Goal: Transaction & Acquisition: Book appointment/travel/reservation

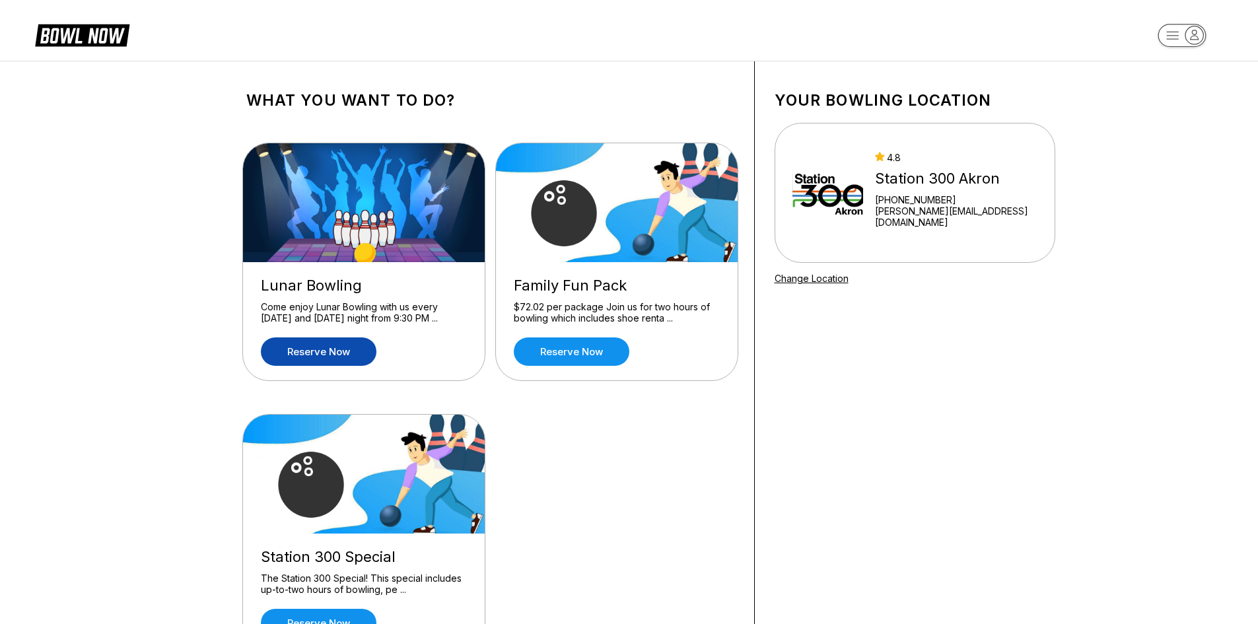
click at [320, 345] on link "Reserve now" at bounding box center [319, 352] width 116 height 28
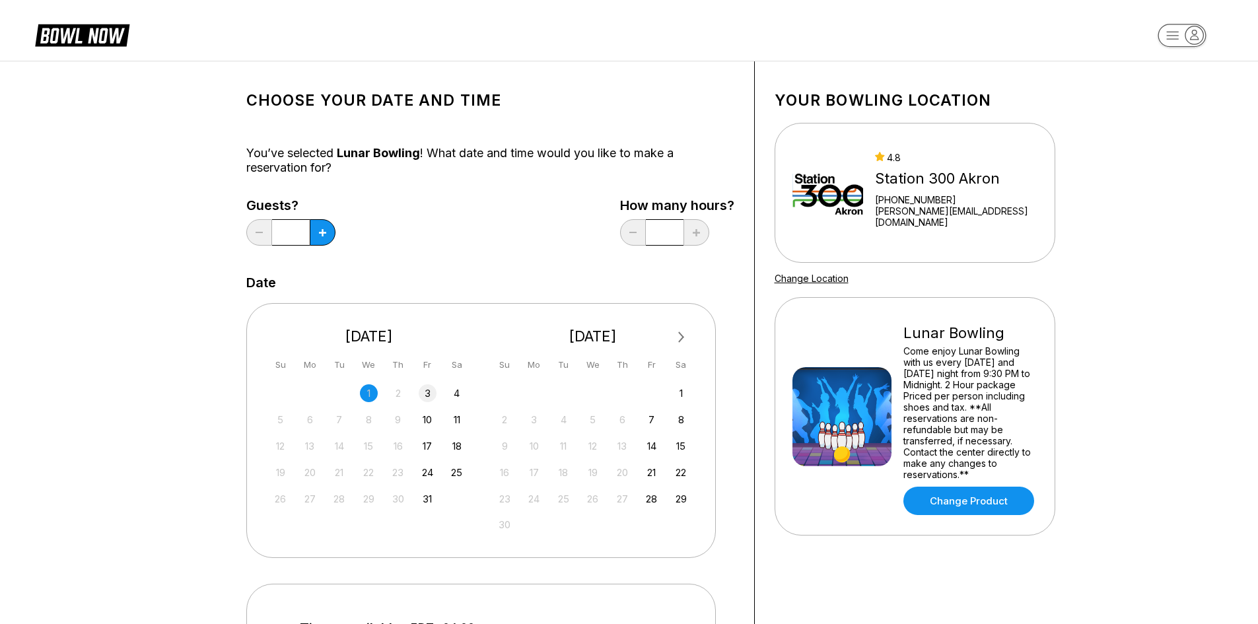
click at [425, 394] on div "3" at bounding box center [428, 393] width 18 height 18
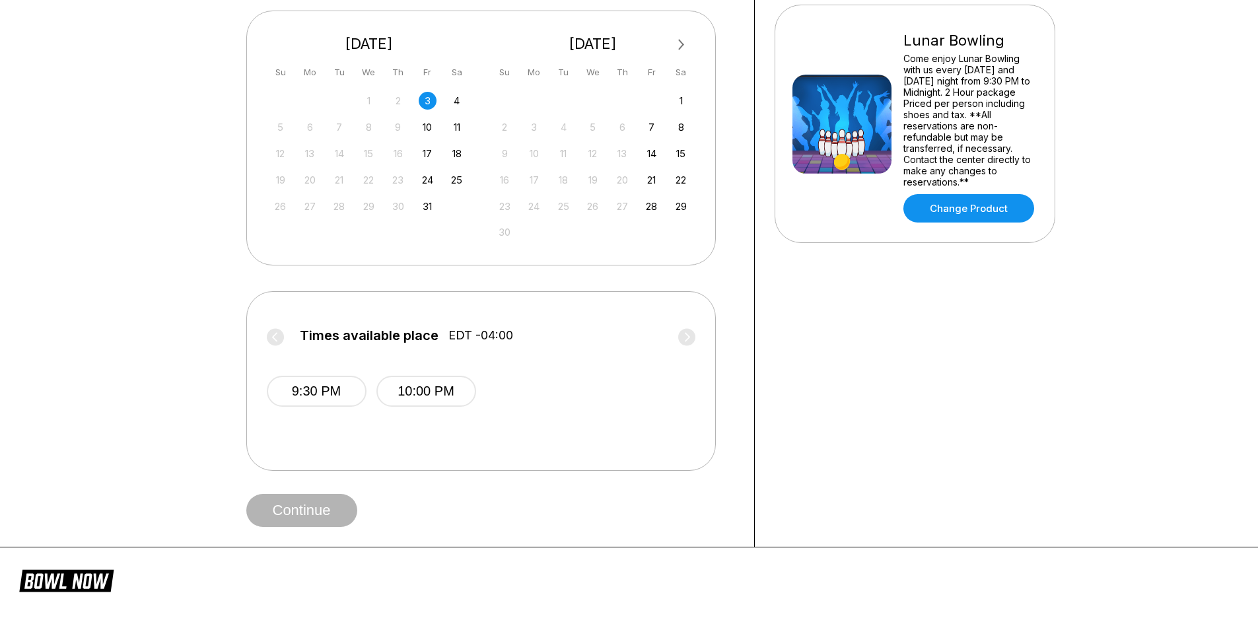
scroll to position [330, 0]
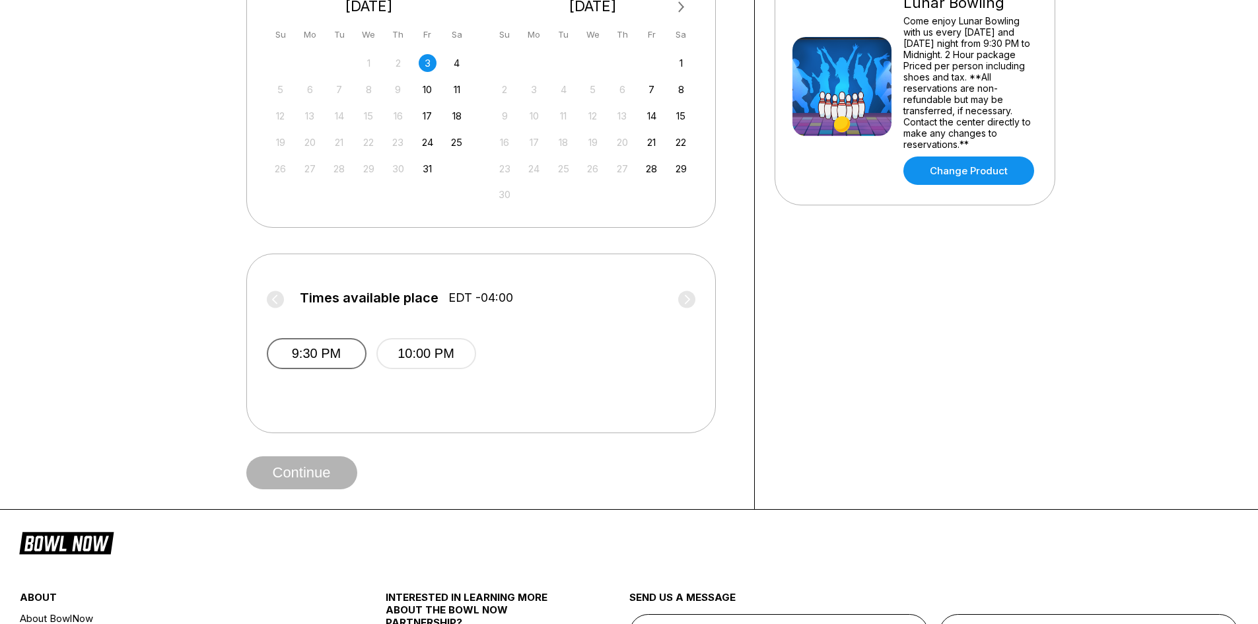
click at [298, 357] on button "9:30 PM" at bounding box center [317, 353] width 100 height 31
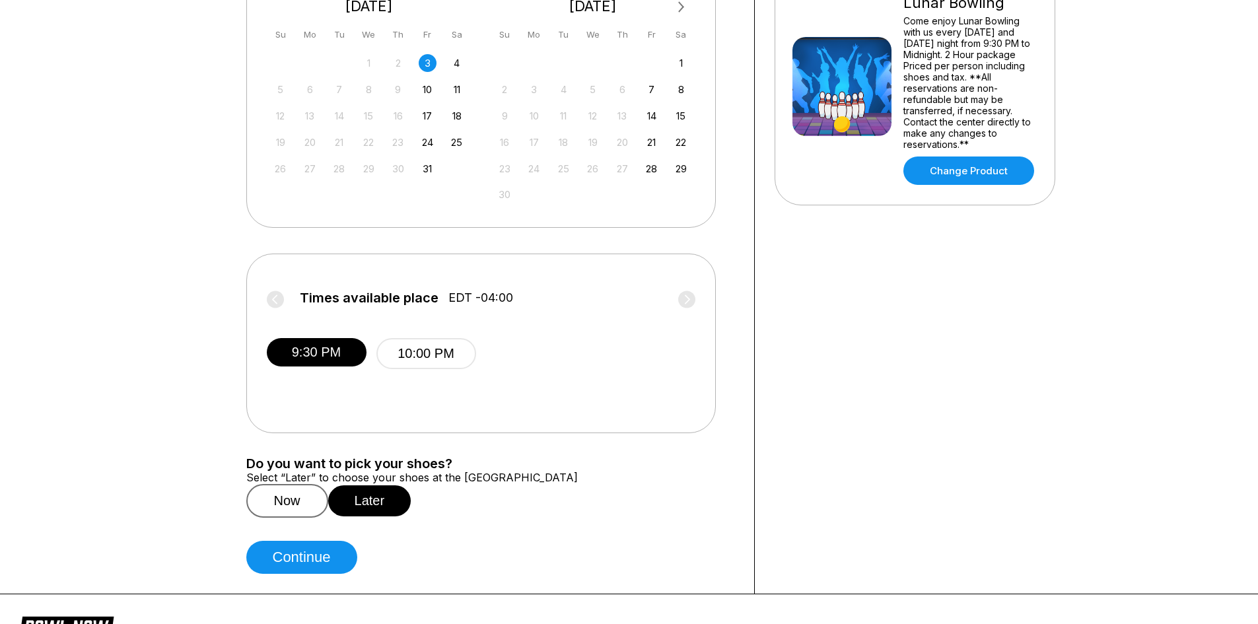
click at [287, 518] on button "Now" at bounding box center [287, 501] width 82 height 34
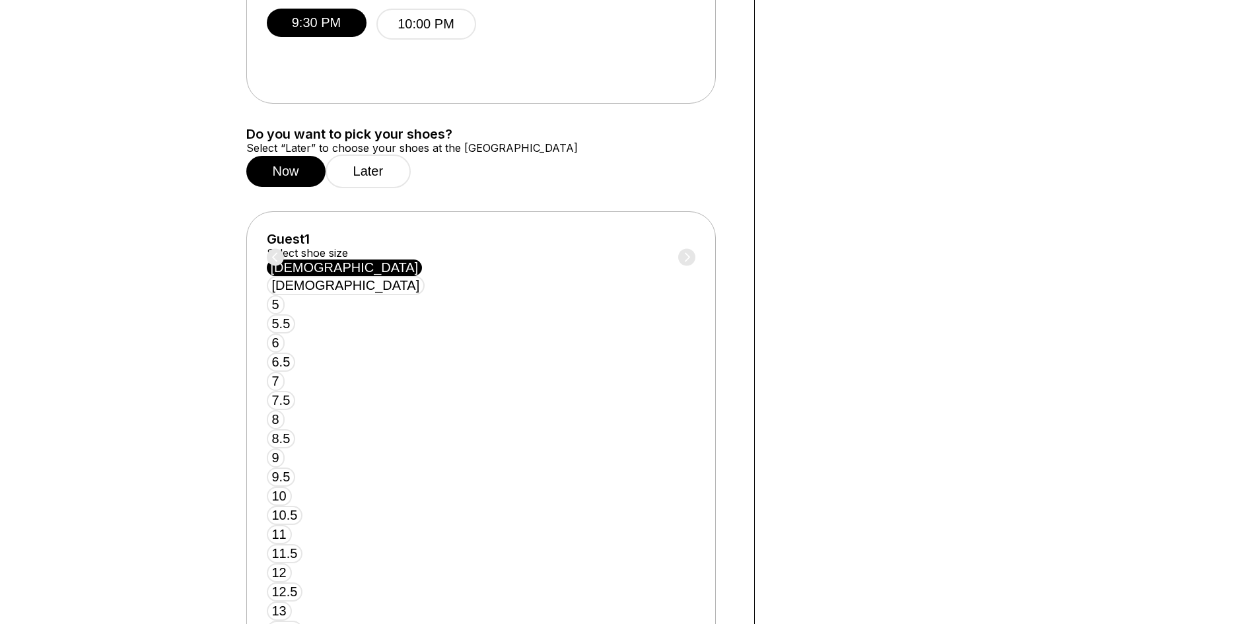
scroll to position [661, 0]
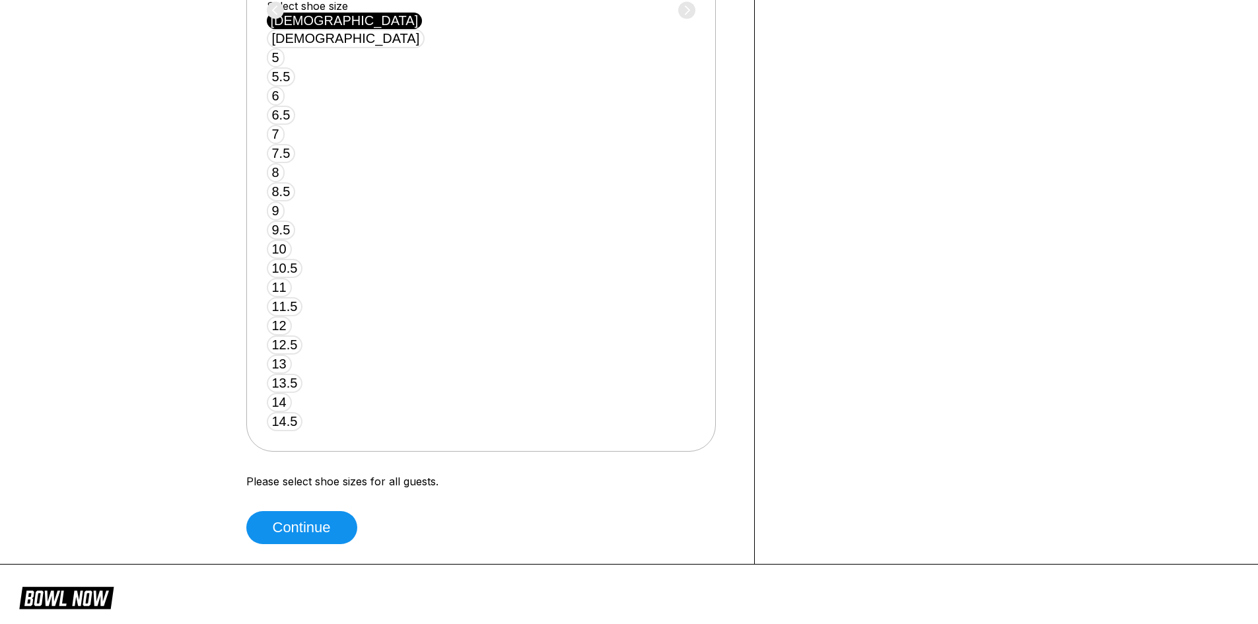
scroll to position [655, 0]
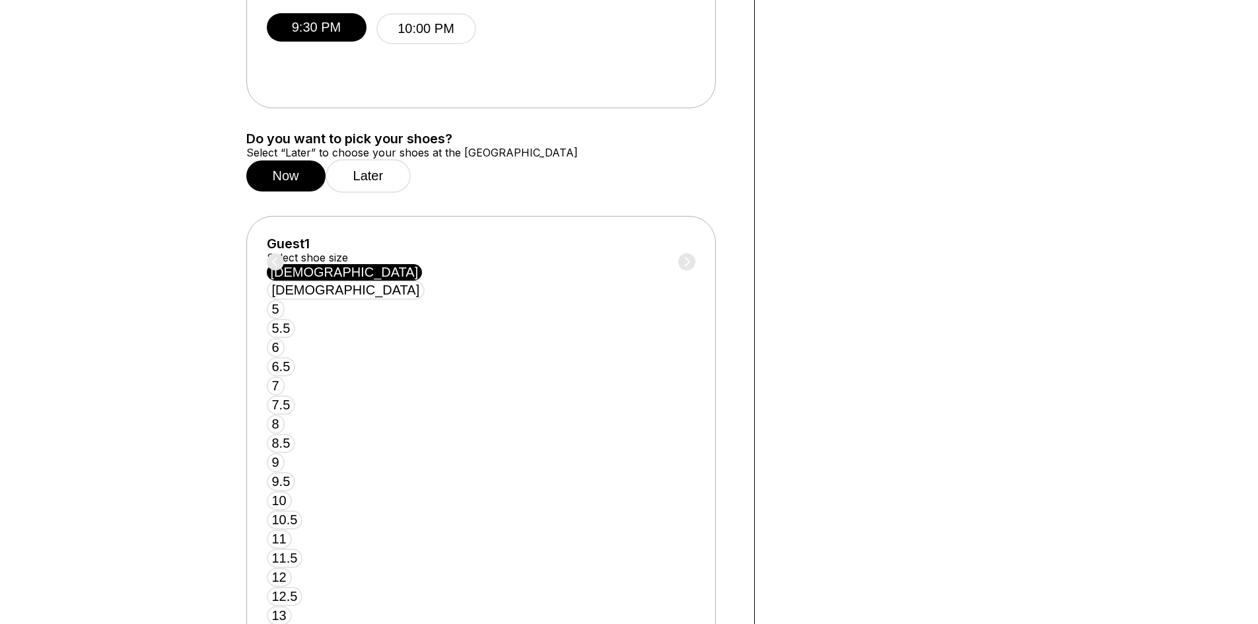
click at [376, 172] on div "Do you want to pick your shoes? Select “Later” to choose your shoes at the [GEO…" at bounding box center [490, 161] width 488 height 61
click at [376, 180] on button "Later" at bounding box center [369, 176] width 86 height 34
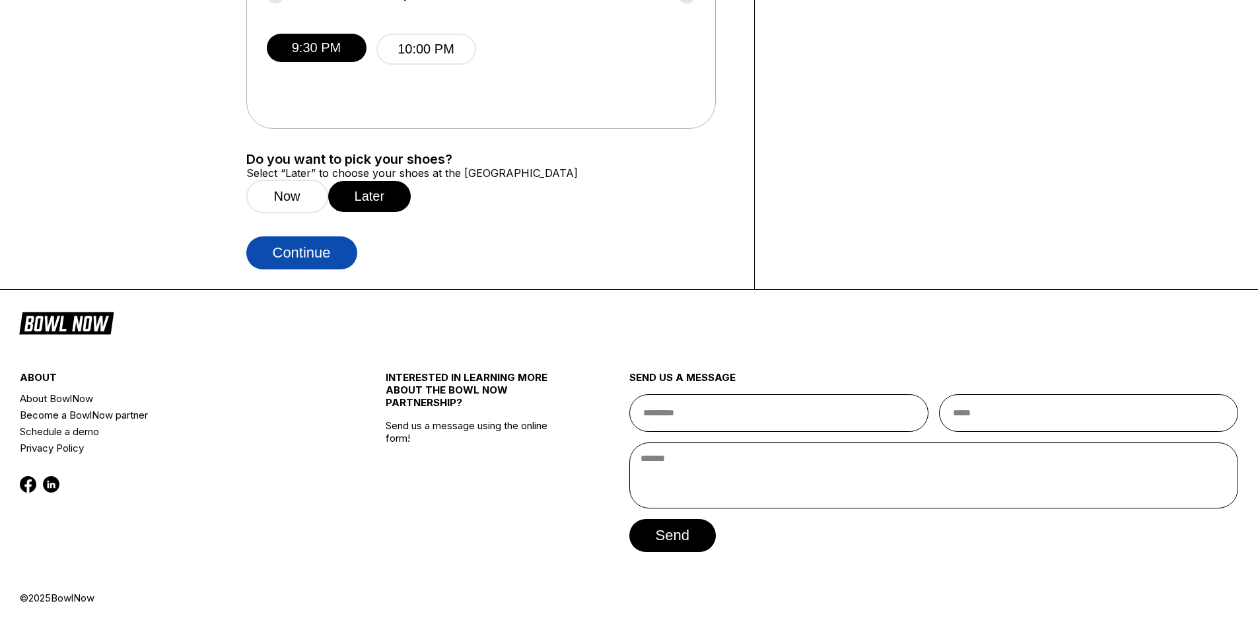
click at [326, 256] on button "Continue" at bounding box center [301, 252] width 111 height 33
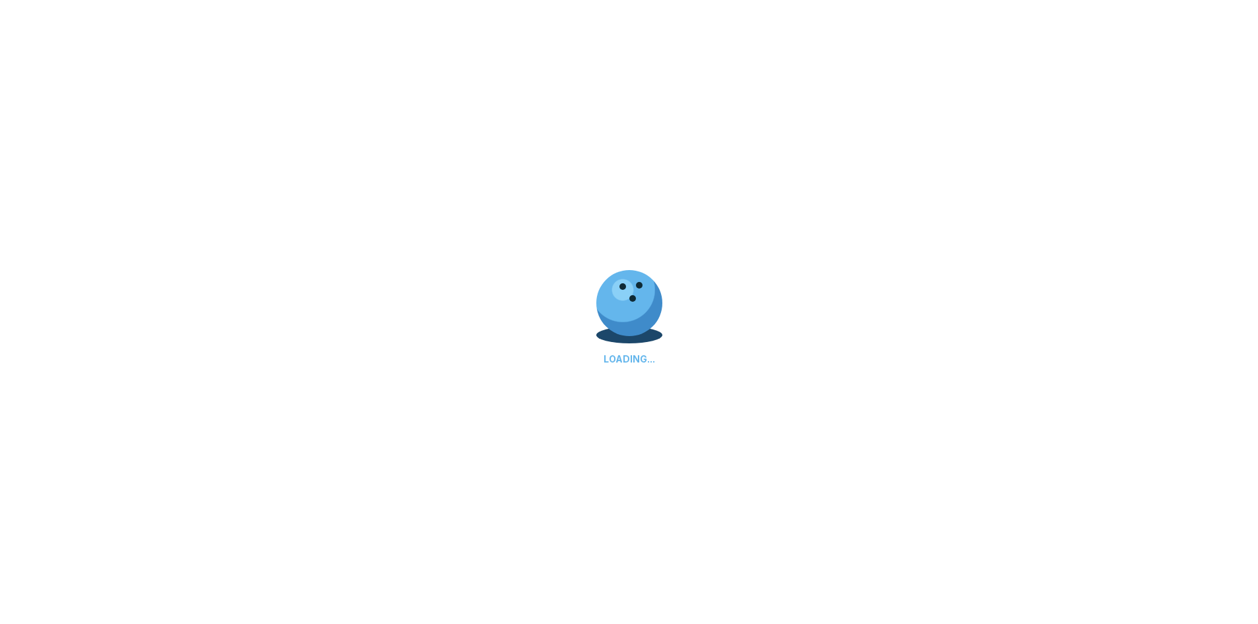
select select "**"
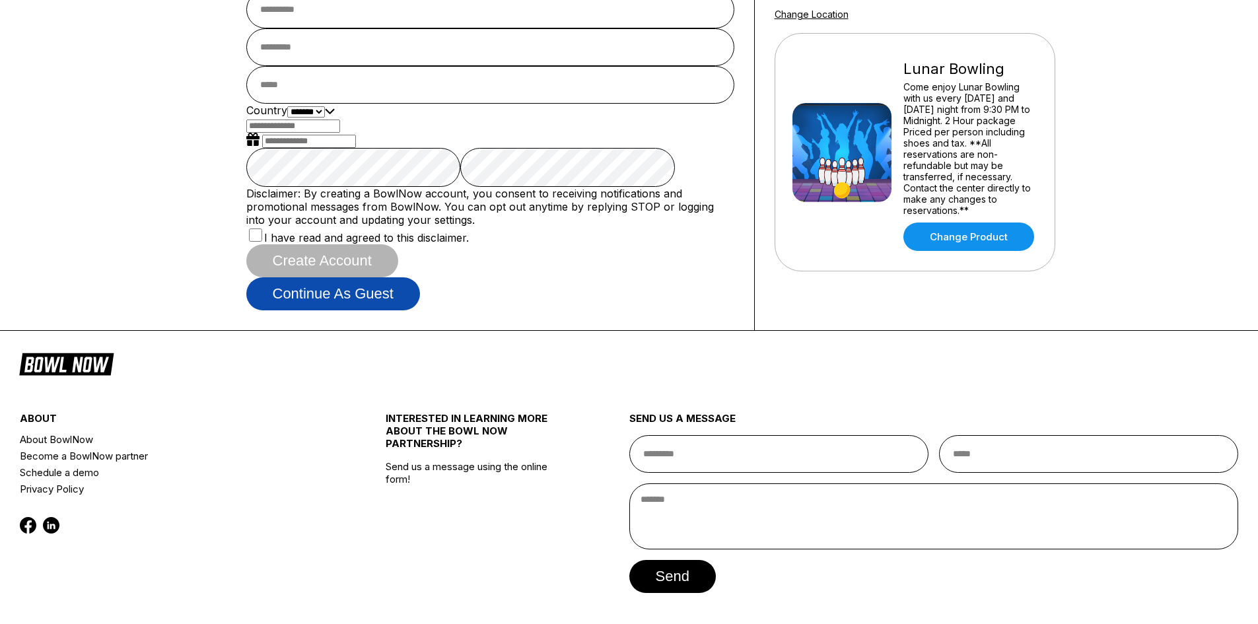
click at [420, 310] on button "Continue as guest" at bounding box center [333, 293] width 174 height 33
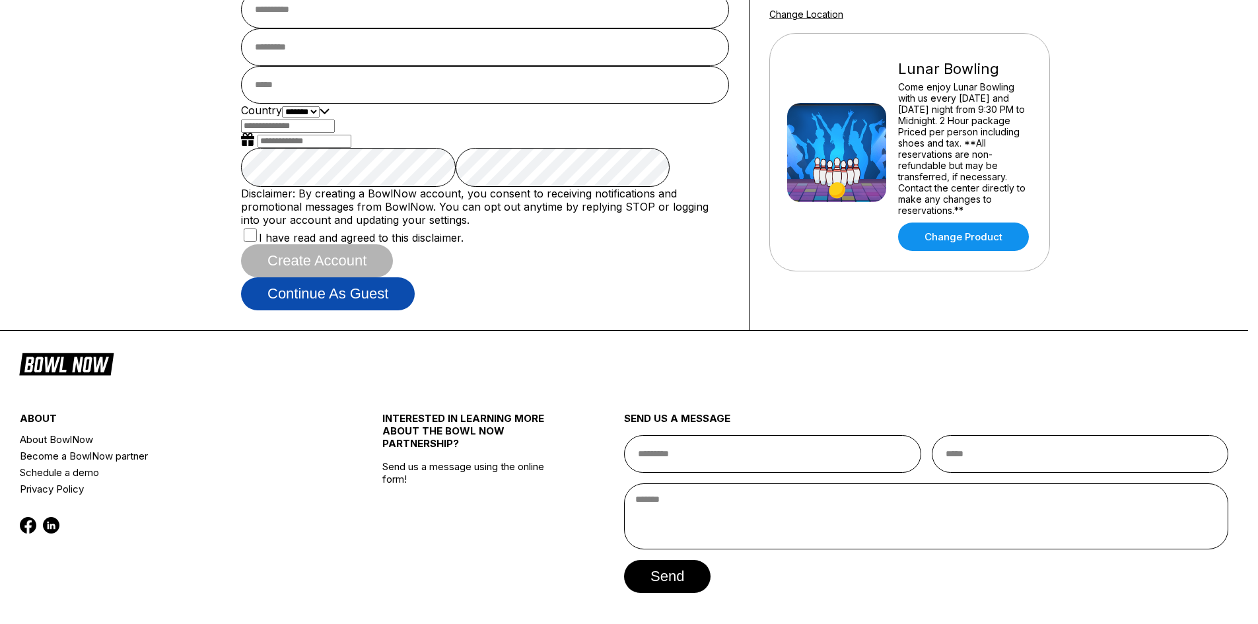
scroll to position [247, 0]
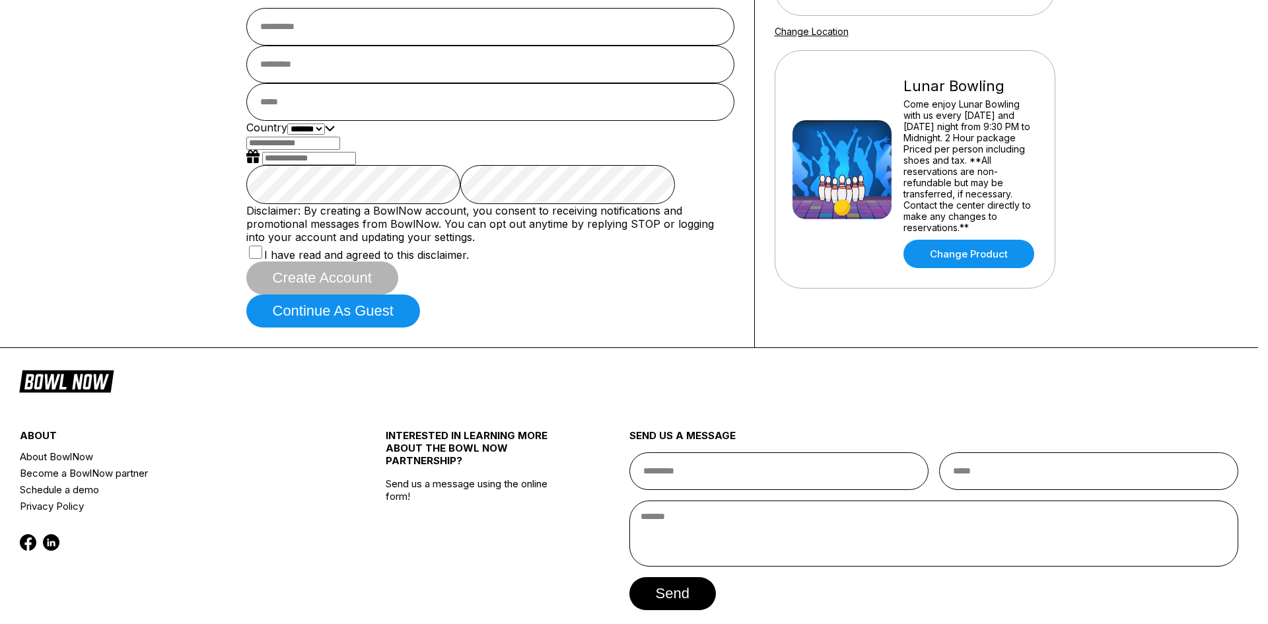
drag, startPoint x: 902, startPoint y: 217, endPoint x: 812, endPoint y: 234, distance: 92.2
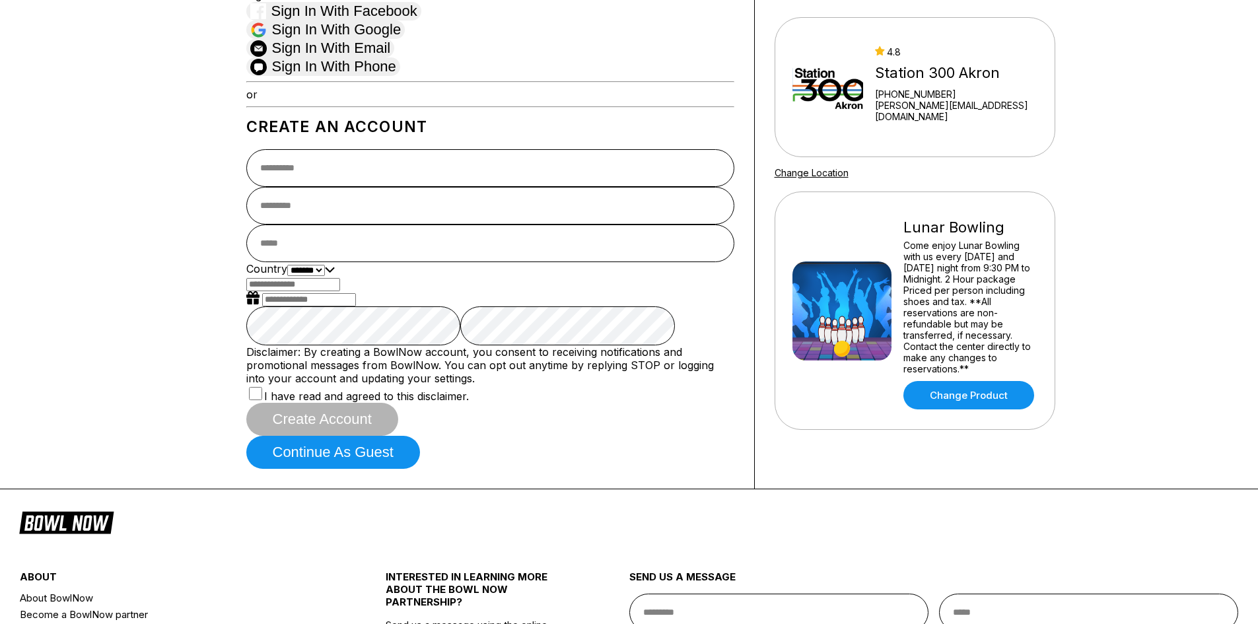
scroll to position [0, 0]
